Goal: Browse casually

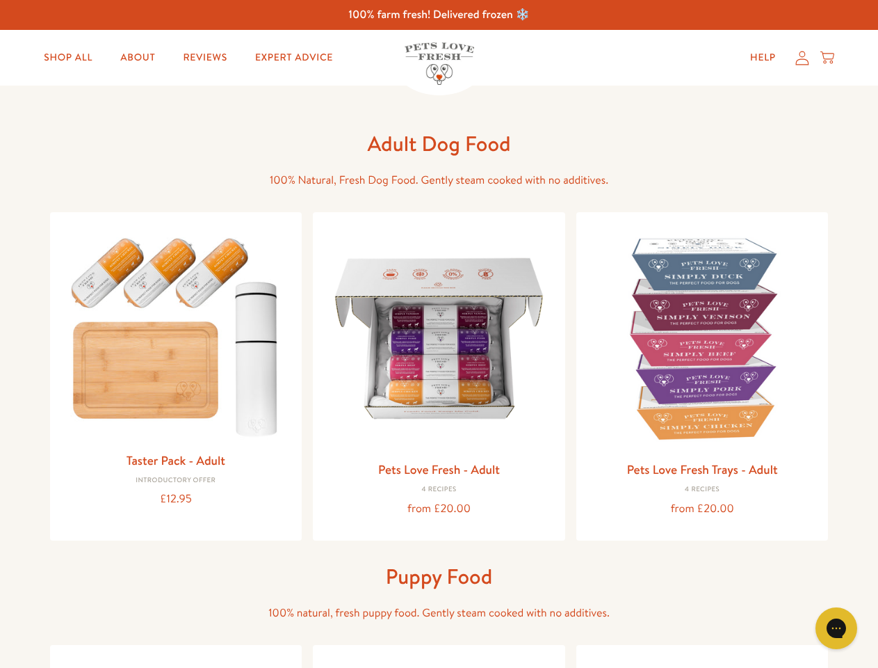
click at [837, 628] on icon "Open gorgias live chat" at bounding box center [836, 627] width 13 height 13
